Goal: Transaction & Acquisition: Obtain resource

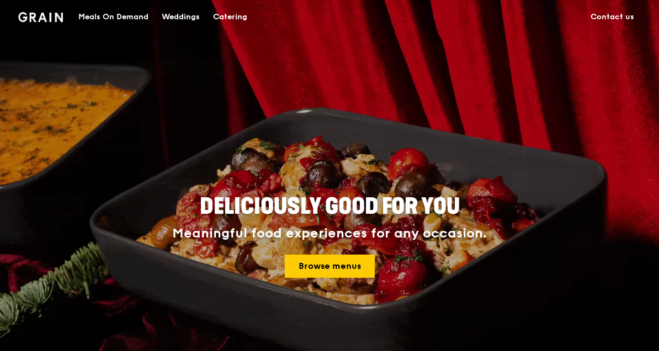
click at [343, 218] on span "Deliciously good for you" at bounding box center [330, 207] width 260 height 26
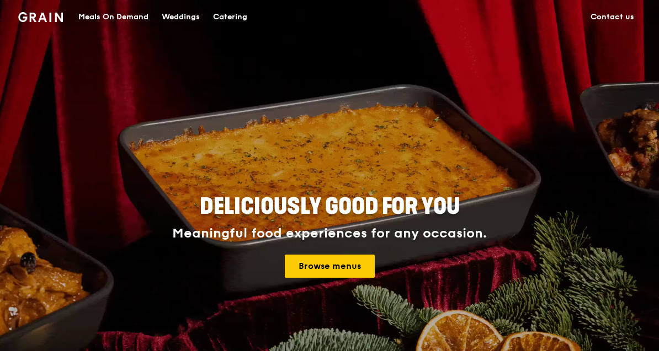
click at [339, 264] on link "Browse menus" at bounding box center [330, 266] width 90 height 23
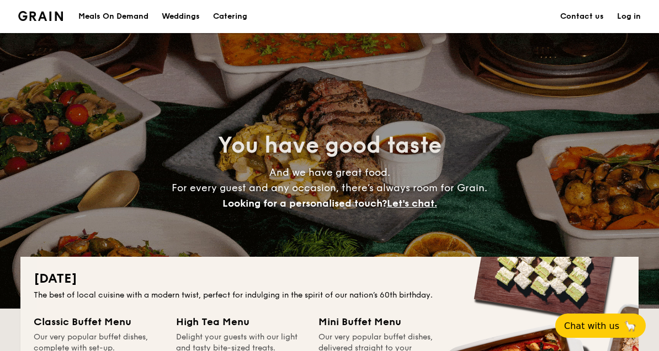
click at [236, 17] on h1 "Catering" at bounding box center [230, 16] width 34 height 33
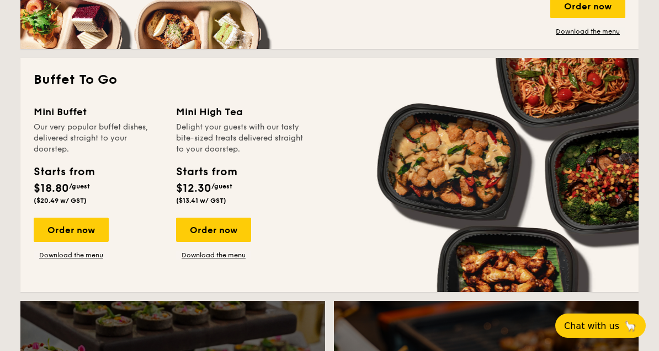
scroll to position [929, 0]
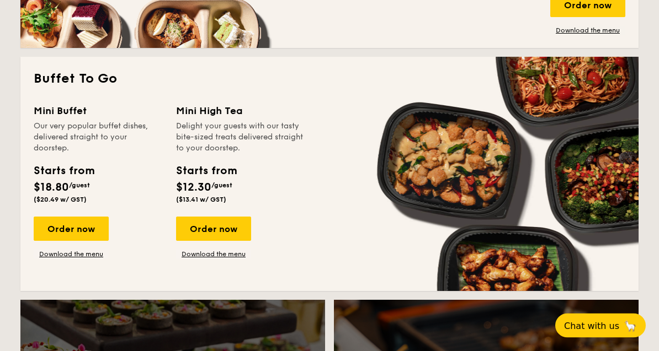
click at [74, 231] on div "Order now" at bounding box center [71, 229] width 75 height 24
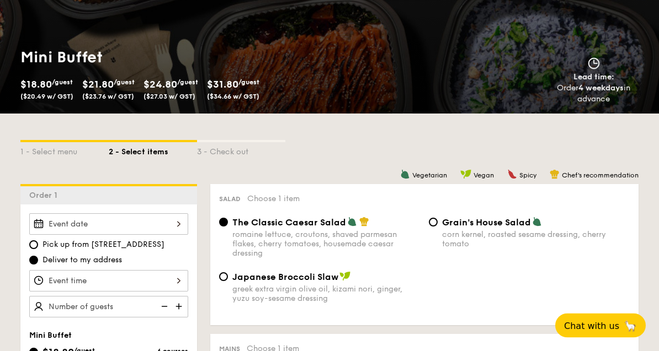
scroll to position [127, 0]
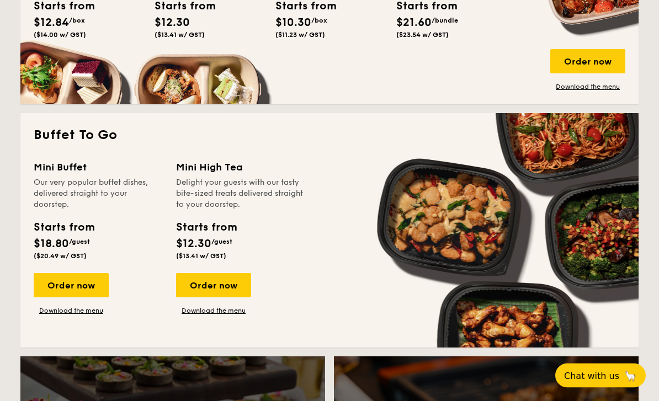
scroll to position [874, 0]
click at [87, 313] on link "Download the menu" at bounding box center [71, 310] width 75 height 9
